Goal: Find specific page/section: Find specific page/section

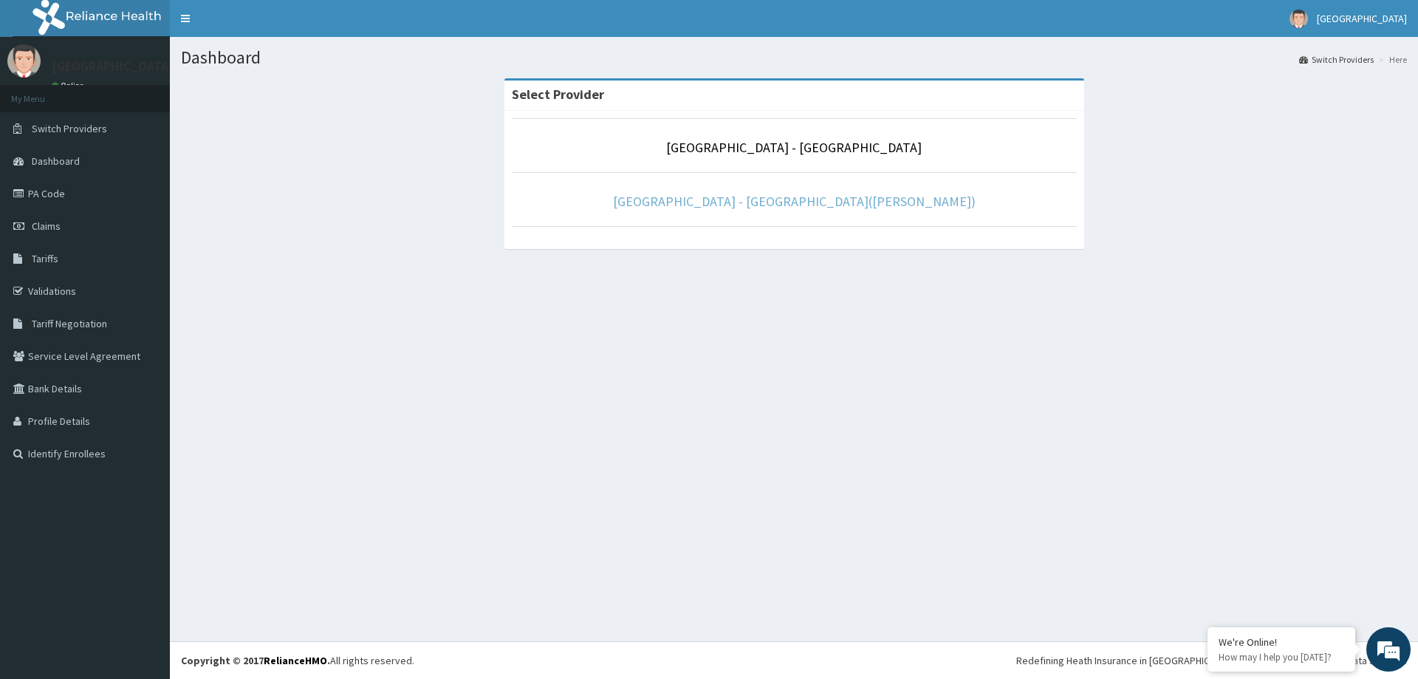
click at [733, 199] on link "[GEOGRAPHIC_DATA] - [GEOGRAPHIC_DATA]([PERSON_NAME])" at bounding box center [794, 201] width 363 height 17
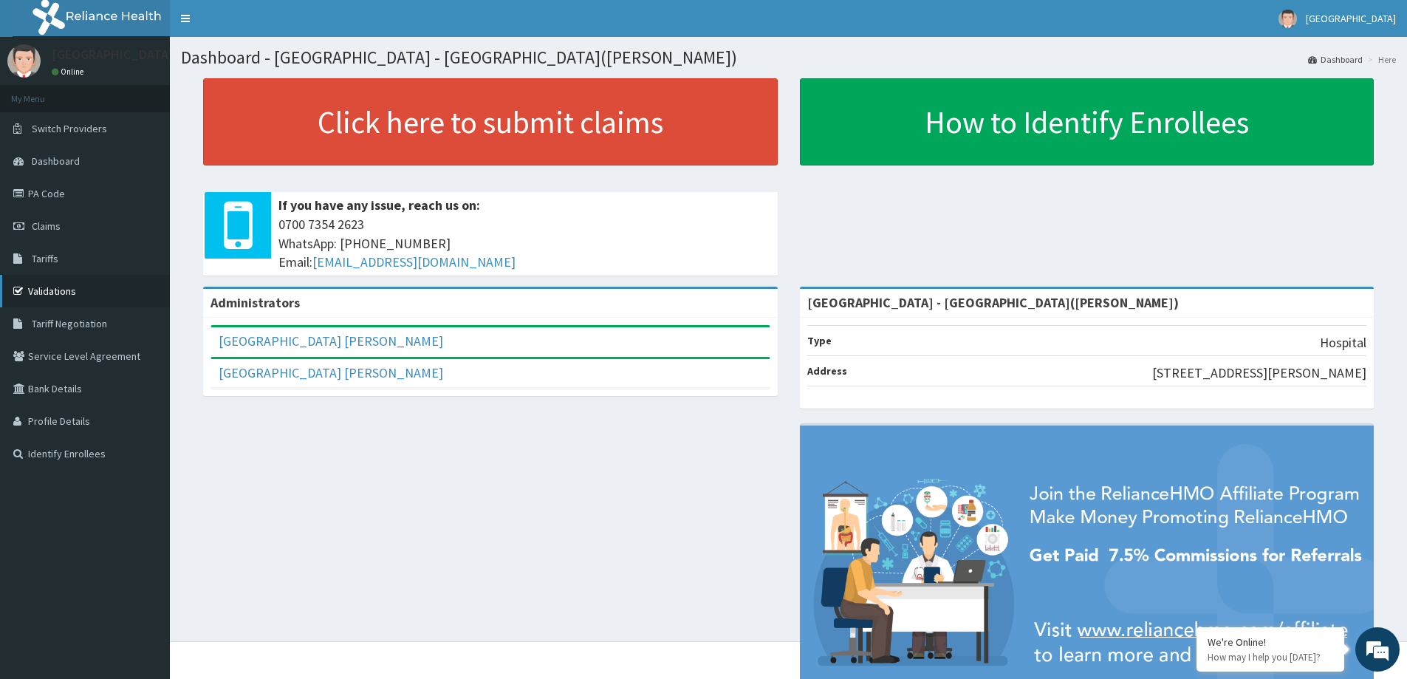
click at [41, 286] on link "Validations" at bounding box center [85, 291] width 170 height 32
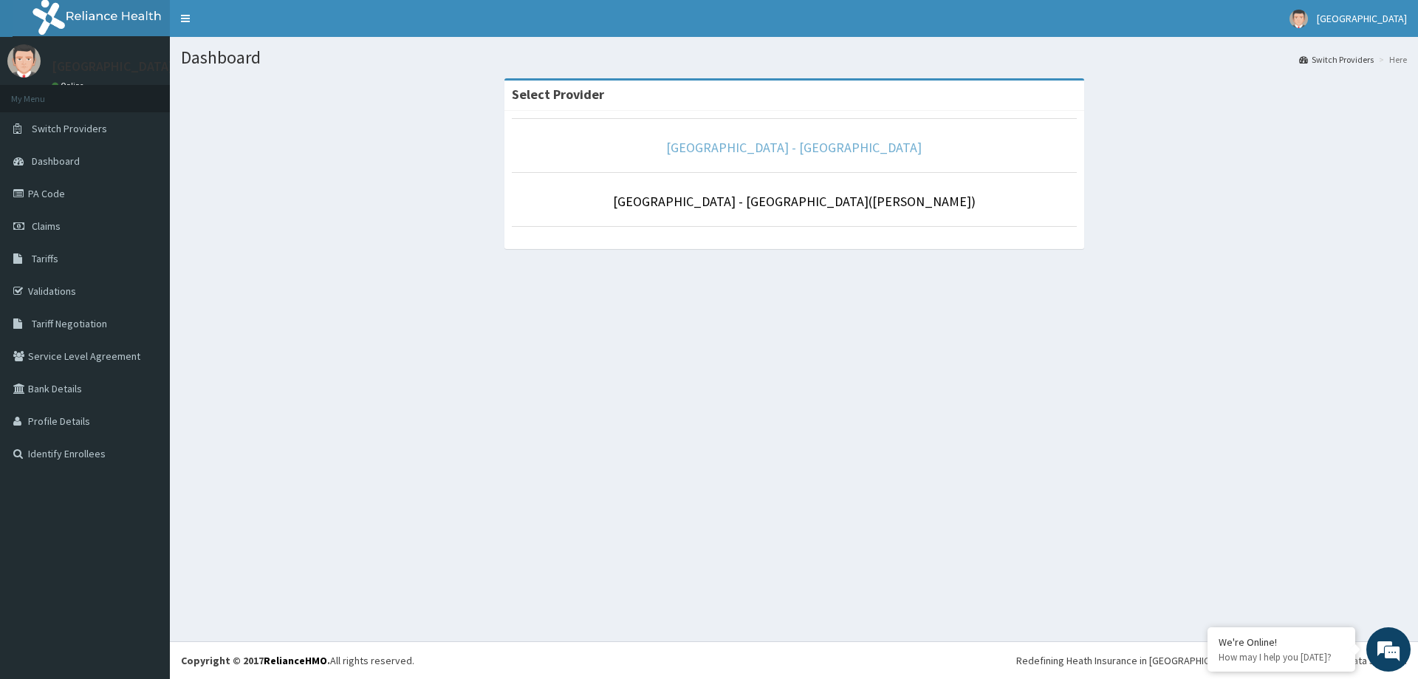
click at [776, 148] on link "[GEOGRAPHIC_DATA] - [GEOGRAPHIC_DATA]" at bounding box center [794, 147] width 256 height 17
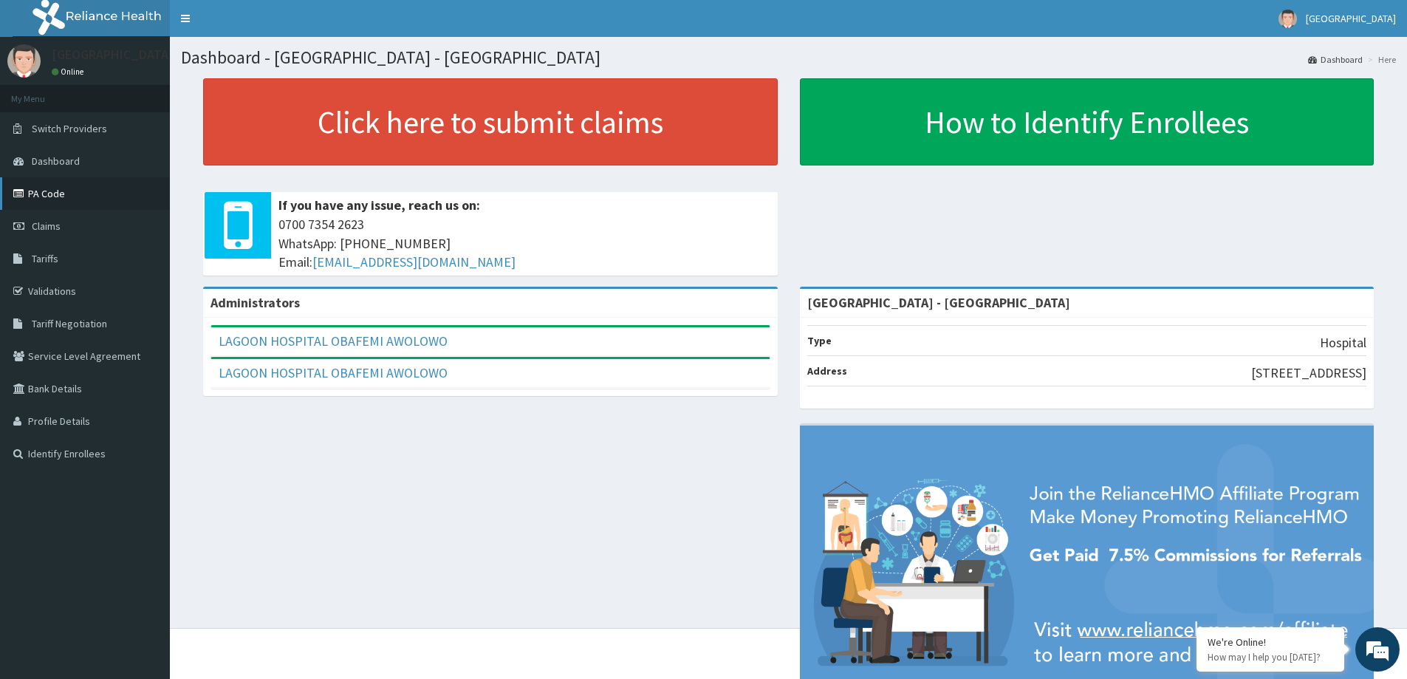
click at [62, 196] on link "PA Code" at bounding box center [85, 193] width 170 height 32
